Goal: Task Accomplishment & Management: Manage account settings

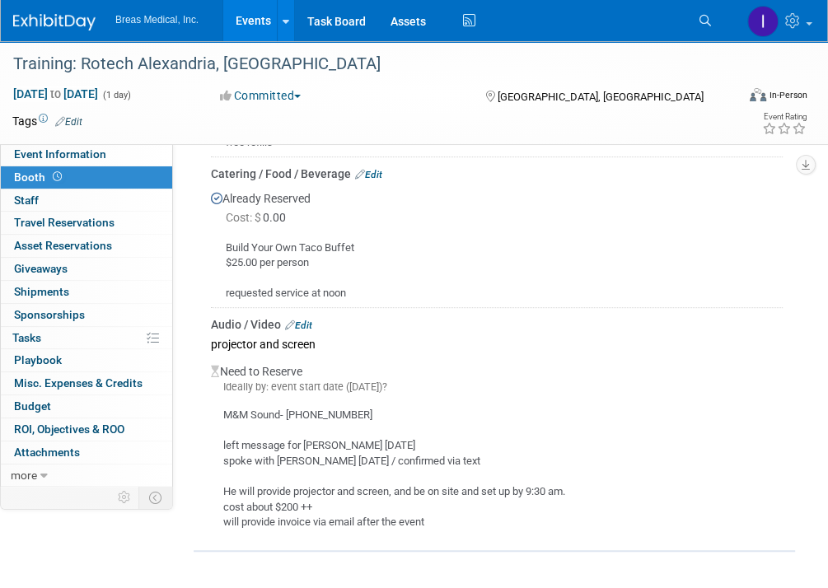
scroll to position [495, 0]
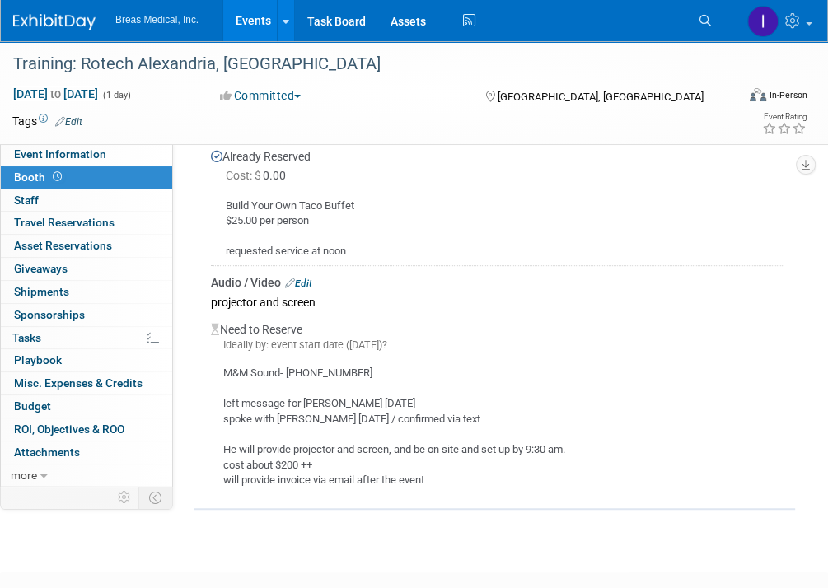
click at [673, 386] on div "M&M Sound- [PHONE_NUMBER] left message for [PERSON_NAME] [DATE] spoke with [PER…" at bounding box center [497, 421] width 572 height 136
click at [311, 278] on link "Edit" at bounding box center [298, 284] width 27 height 12
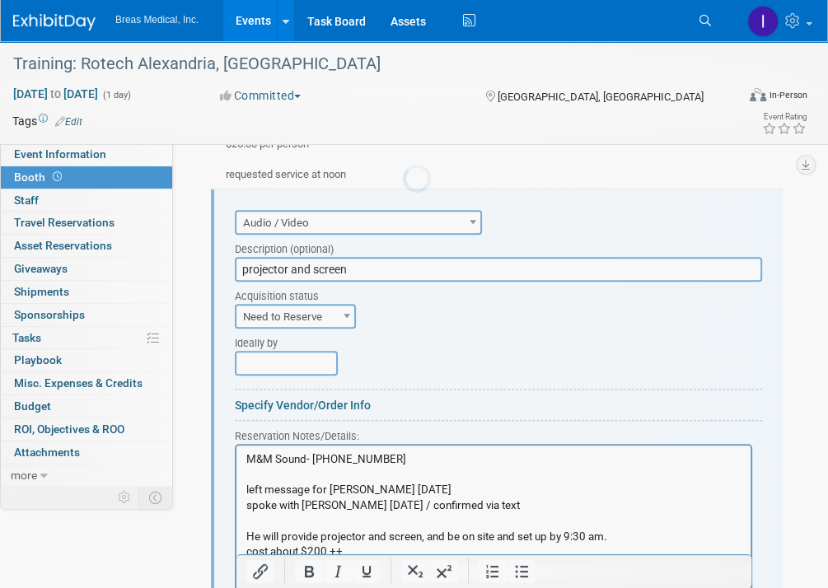
scroll to position [0, 0]
click at [242, 466] on html "M&M Sound- [PHONE_NUMBER] left message for [PERSON_NAME] [DATE] spoke with [PER…" at bounding box center [494, 511] width 514 height 130
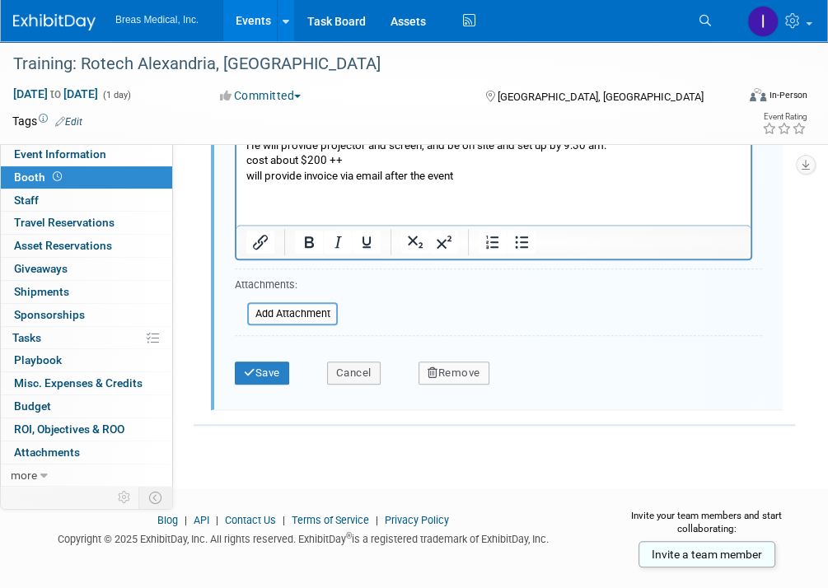
scroll to position [973, 0]
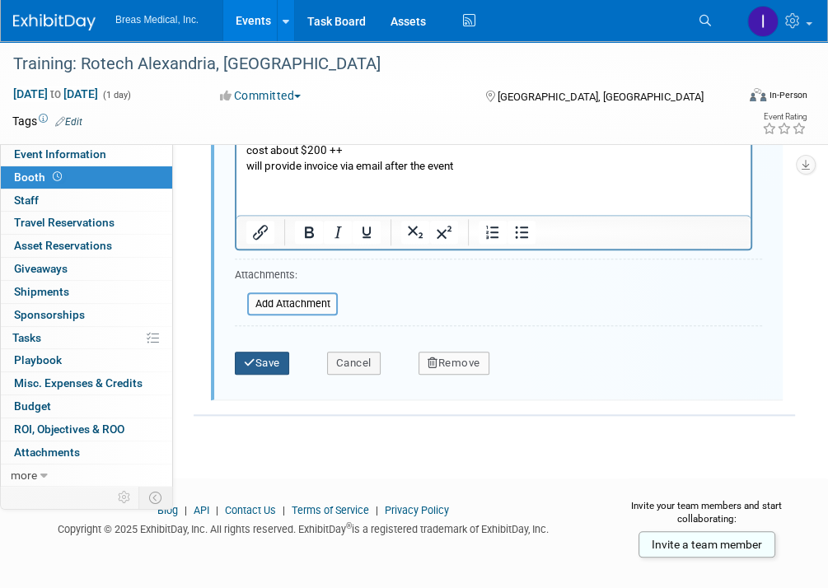
click at [273, 357] on button "Save" at bounding box center [262, 363] width 54 height 23
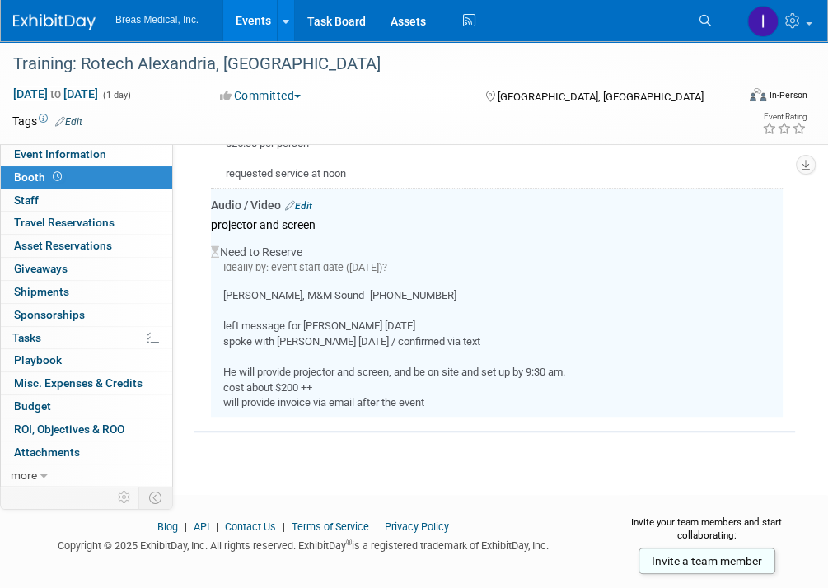
scroll to position [571, 0]
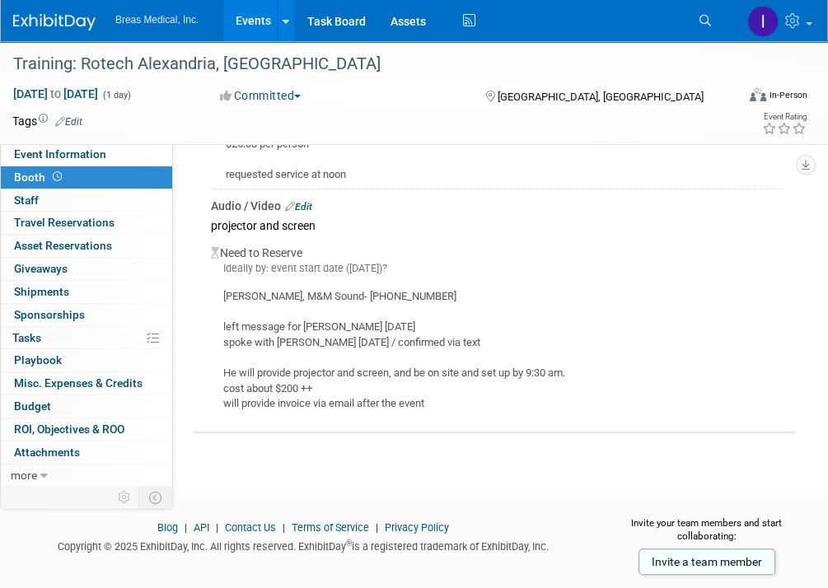
click at [246, 16] on link "Events" at bounding box center [253, 20] width 60 height 41
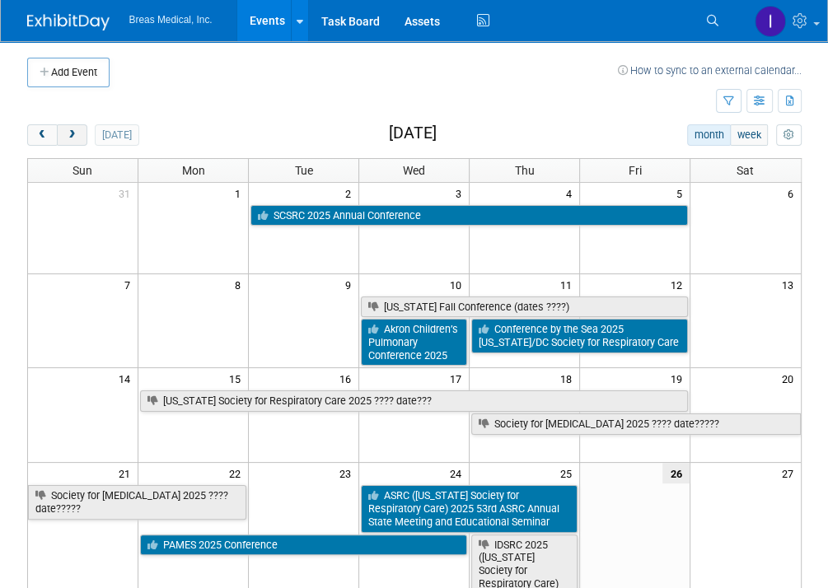
click at [76, 134] on span "next" at bounding box center [72, 135] width 12 height 11
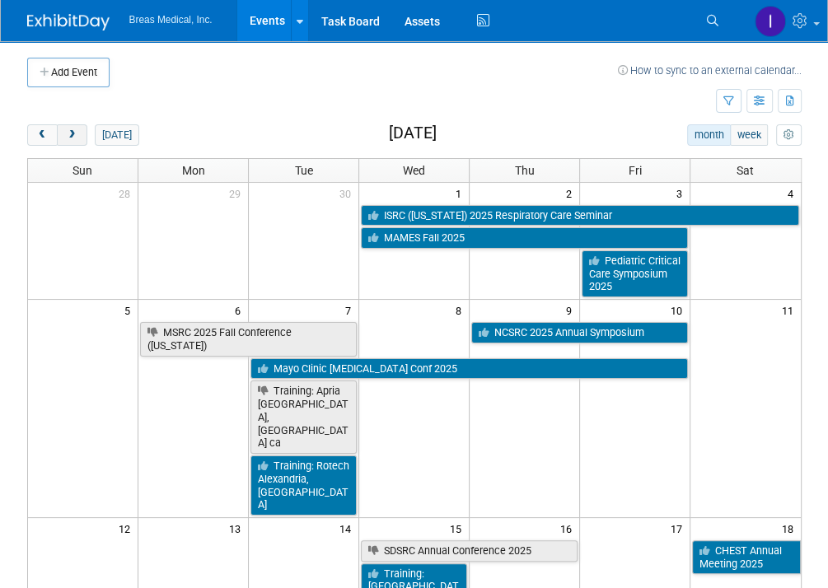
click at [69, 131] on span "next" at bounding box center [72, 135] width 12 height 11
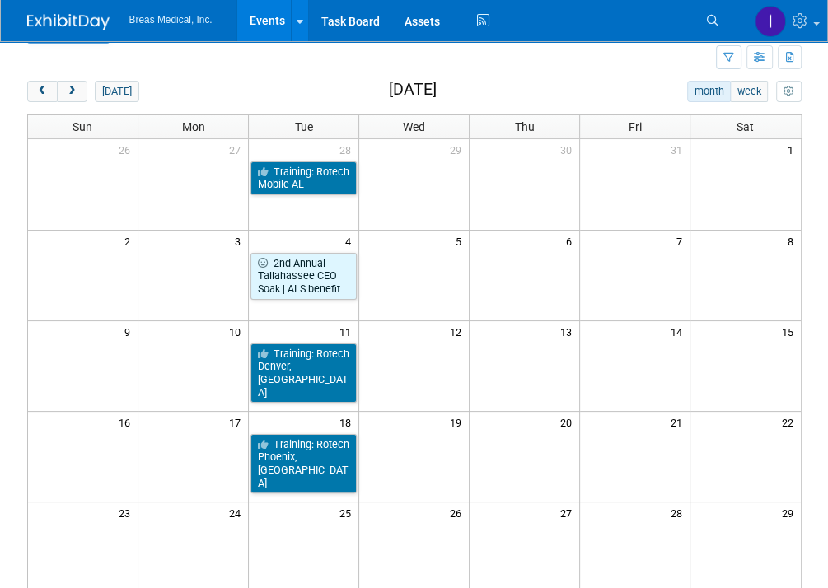
scroll to position [82, 0]
